Goal: Check status: Check status

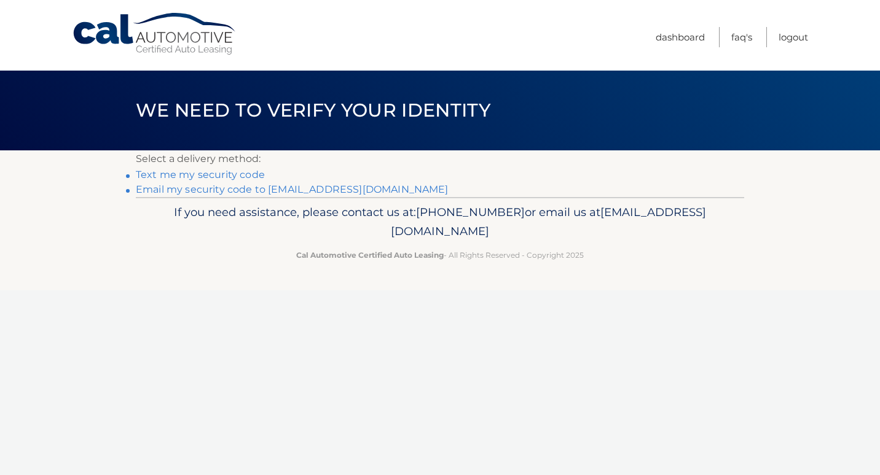
click at [242, 176] on link "Text me my security code" at bounding box center [200, 175] width 129 height 12
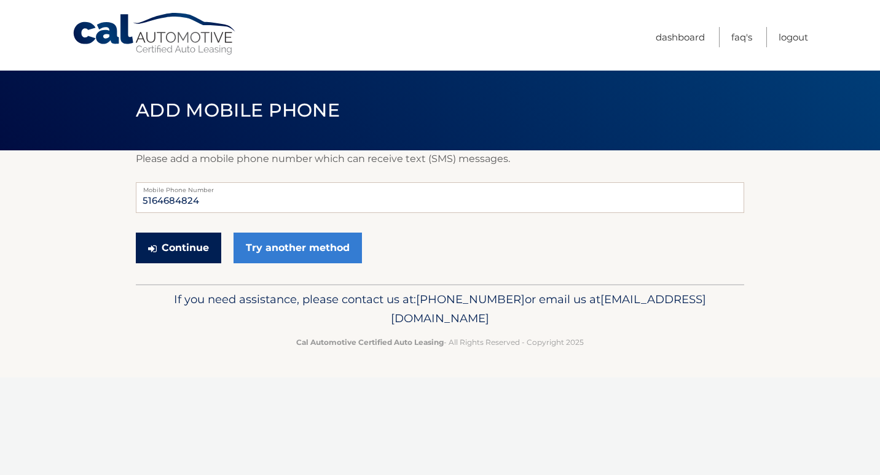
click at [194, 248] on button "Continue" at bounding box center [178, 248] width 85 height 31
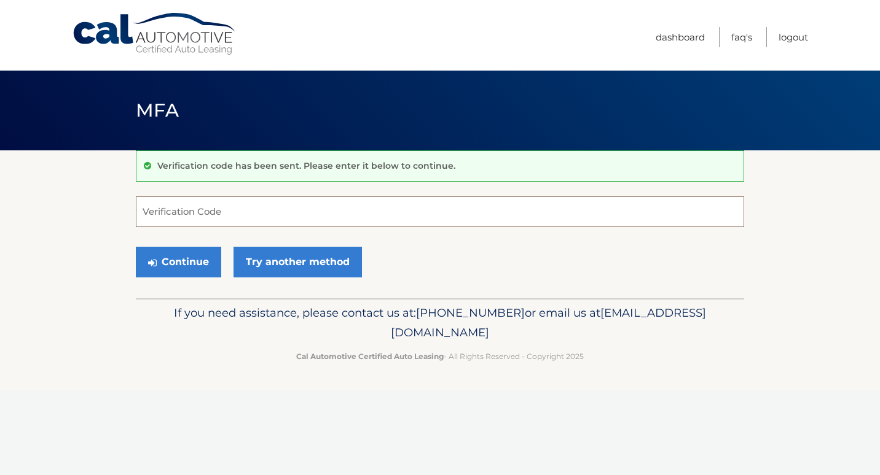
click at [142, 211] on input "Verification Code" at bounding box center [440, 212] width 608 height 31
type input "190013"
click at [176, 269] on button "Continue" at bounding box center [178, 262] width 85 height 31
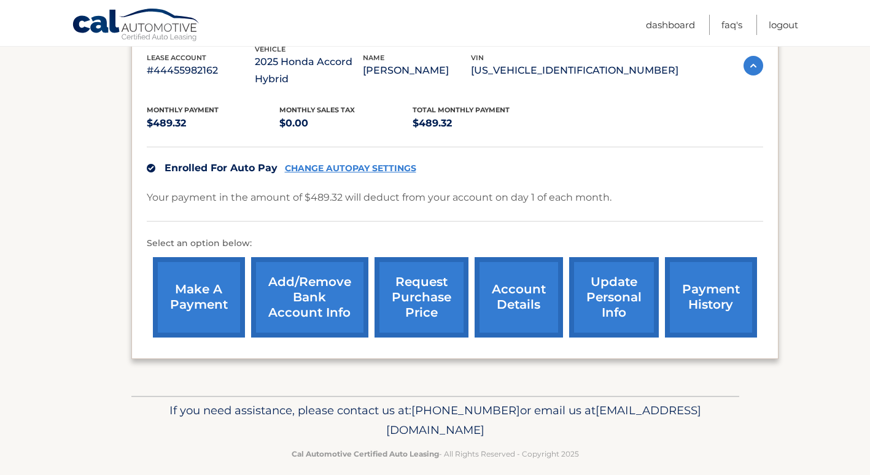
scroll to position [240, 0]
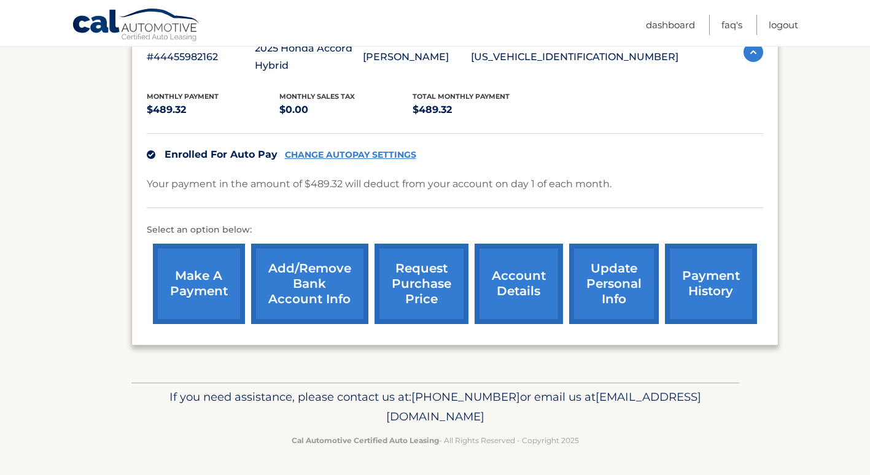
click at [708, 288] on link "payment history" at bounding box center [711, 284] width 92 height 80
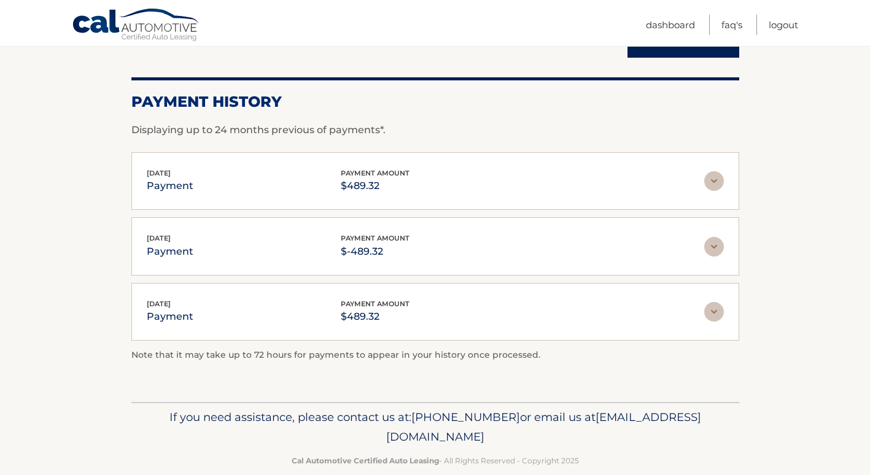
scroll to position [168, 0]
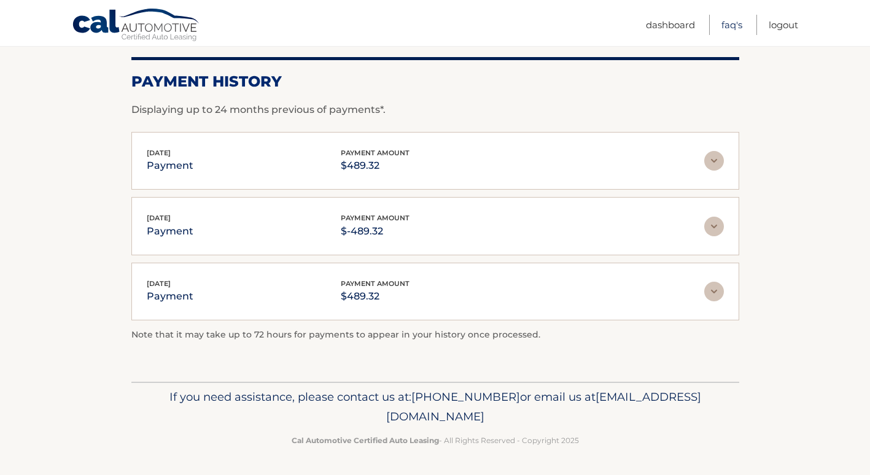
click at [730, 24] on link "FAQ's" at bounding box center [732, 25] width 21 height 20
